Goal: Check status: Check status

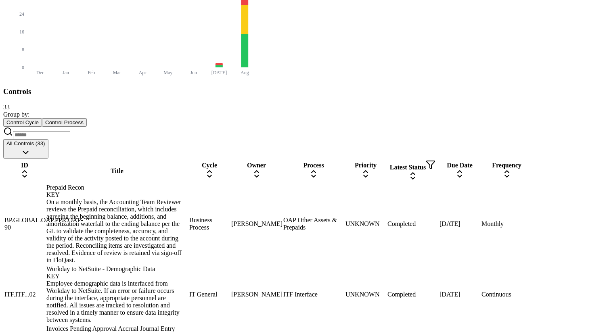
scroll to position [349, 0]
drag, startPoint x: 254, startPoint y: 125, endPoint x: 256, endPoint y: 139, distance: 14.0
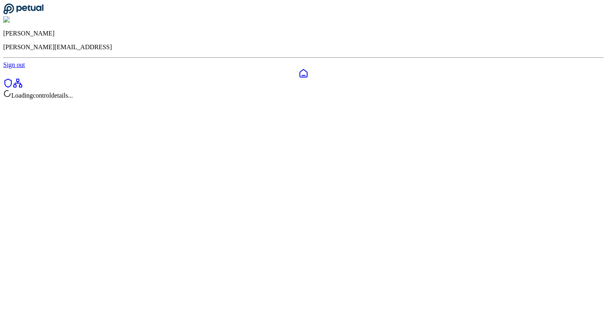
click at [210, 90] on div "Loading control details..." at bounding box center [303, 95] width 601 height 10
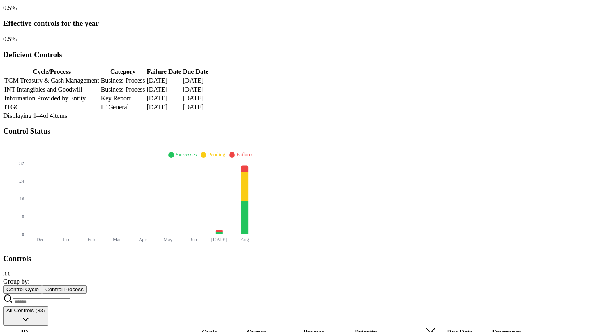
scroll to position [184, 0]
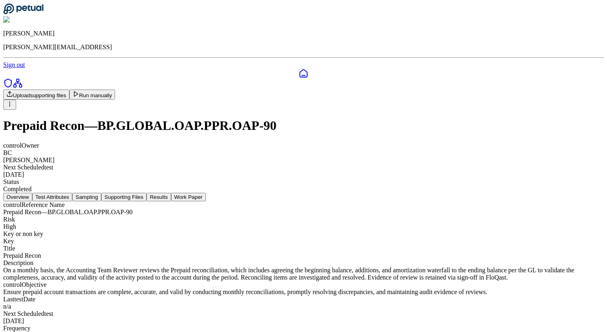
click at [171, 193] on button "Results" at bounding box center [159, 197] width 24 height 8
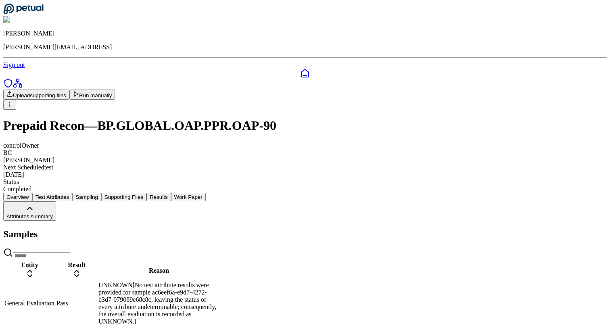
click at [97, 281] on td "Pass" at bounding box center [76, 303] width 41 height 44
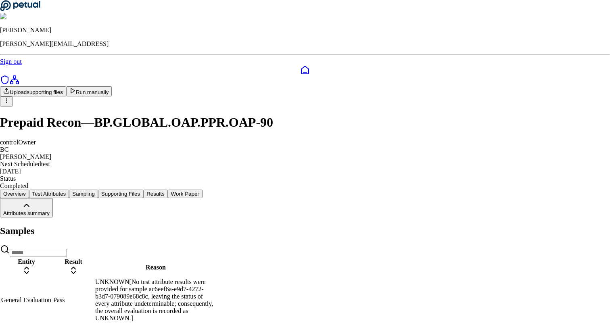
scroll to position [21, 0]
drag, startPoint x: 265, startPoint y: 206, endPoint x: 316, endPoint y: 216, distance: 51.9
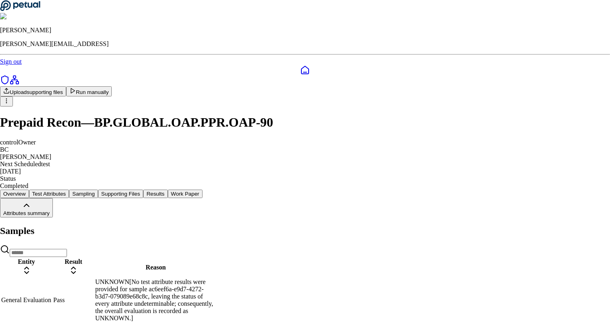
type input "**********"
drag, startPoint x: 478, startPoint y: 140, endPoint x: 459, endPoint y: 82, distance: 61.2
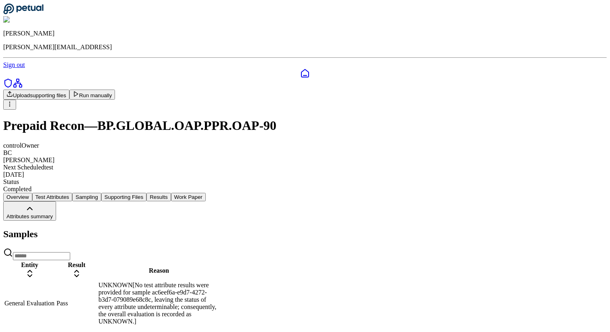
click at [558, 44] on html "[PERSON_NAME] [PERSON_NAME][EMAIL_ADDRESS] Sign out Upload supporting files Run…" at bounding box center [305, 166] width 610 height 333
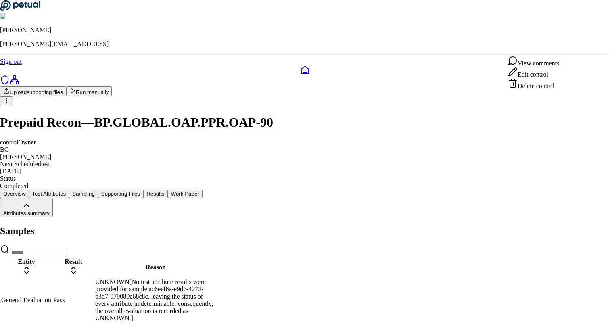
click at [554, 67] on div "View comments" at bounding box center [533, 61] width 51 height 11
click at [472, 138] on div "Delete" at bounding box center [473, 132] width 27 height 11
